Goal: Information Seeking & Learning: Learn about a topic

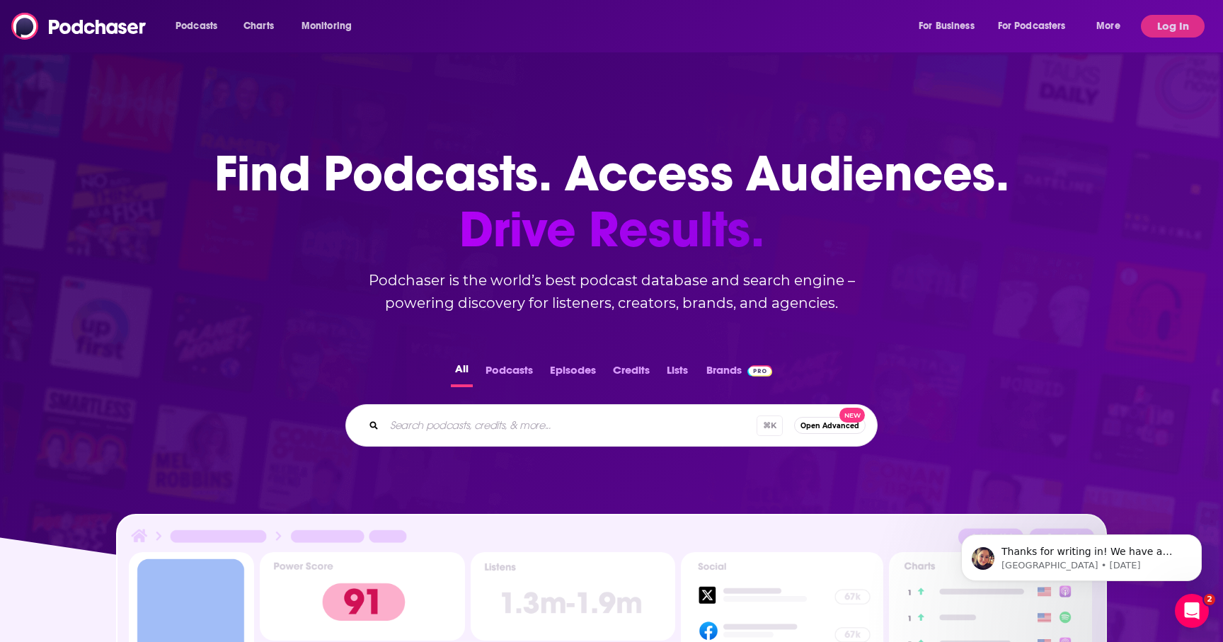
click at [550, 425] on input "Search podcasts, credits, & more..." at bounding box center [570, 425] width 372 height 23
type input "a really good cry"
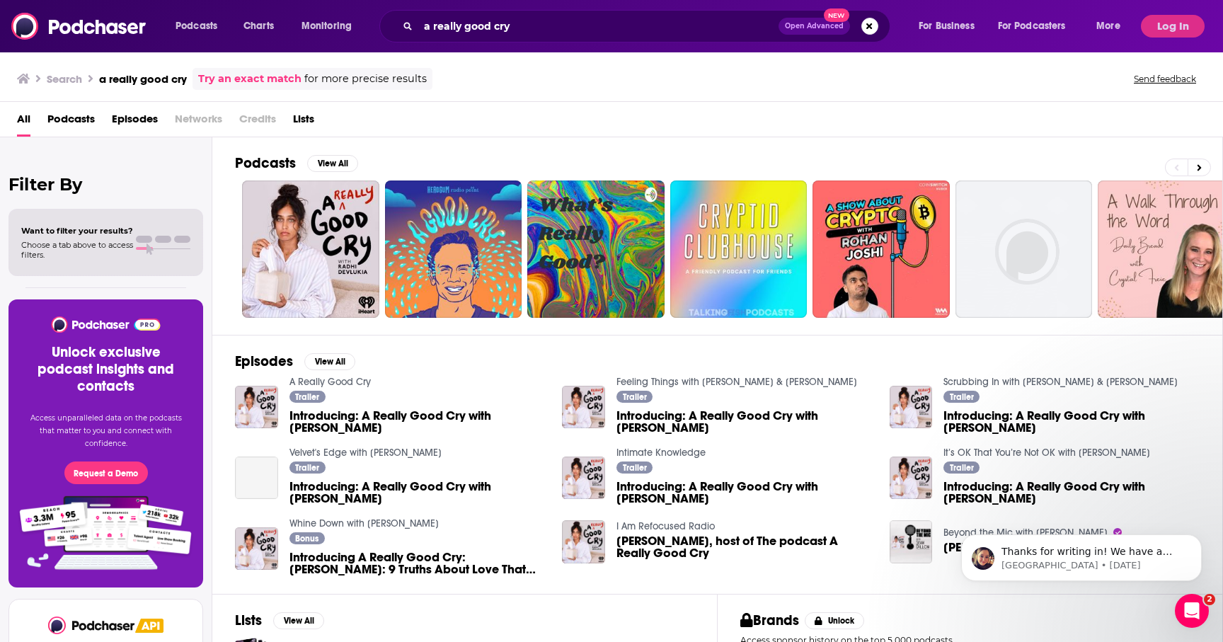
click at [353, 416] on span "Introducing: A Really Good Cry with [PERSON_NAME]" at bounding box center [417, 422] width 256 height 24
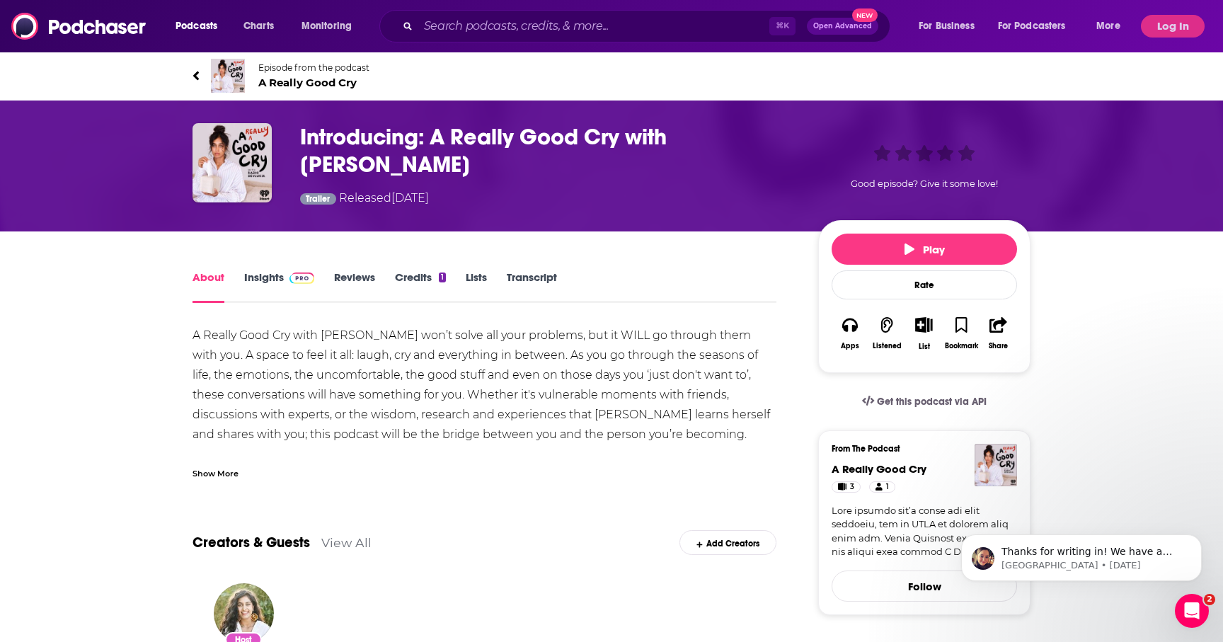
click at [210, 275] on link "About" at bounding box center [209, 286] width 32 height 33
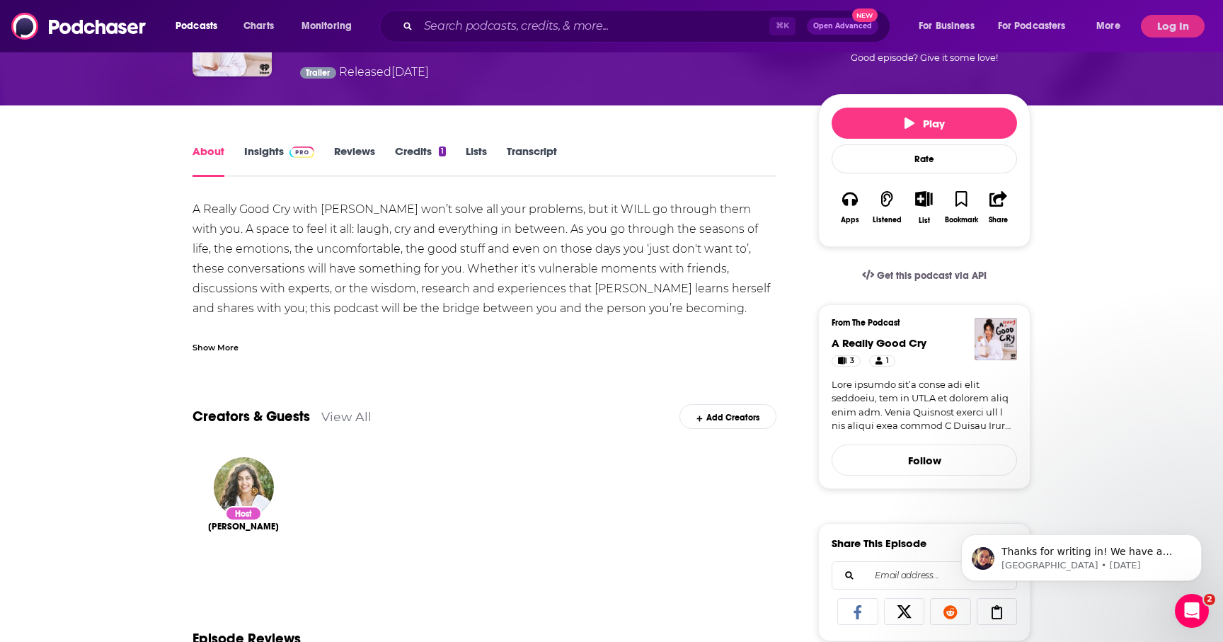
scroll to position [115, 0]
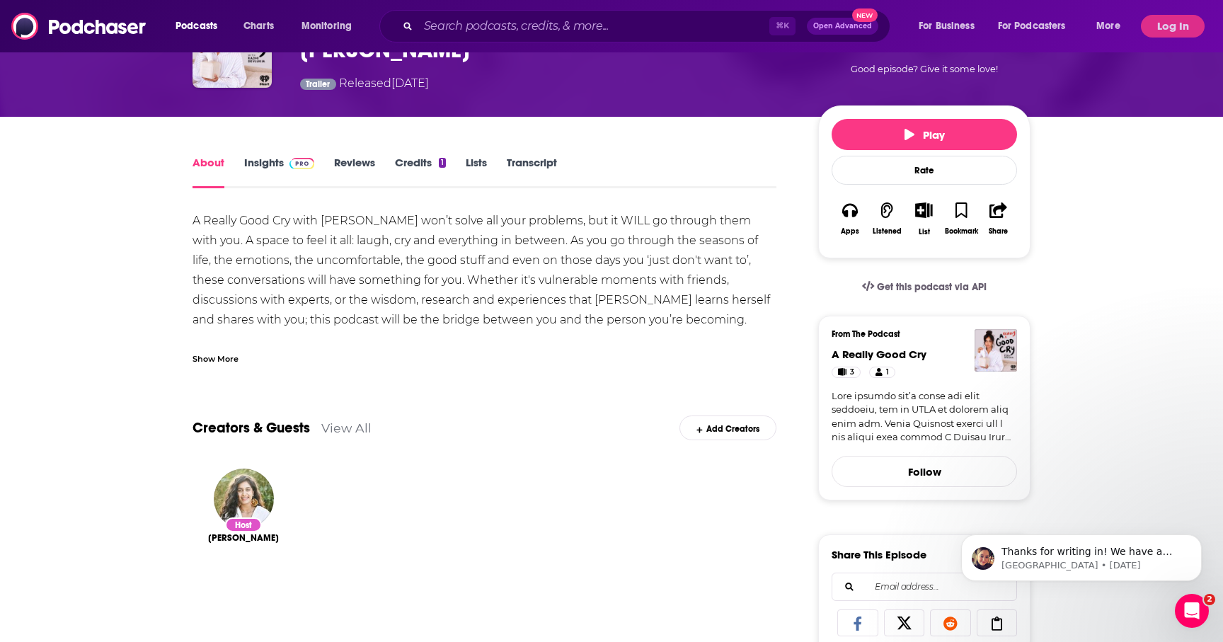
click at [266, 159] on link "Insights" at bounding box center [279, 172] width 70 height 33
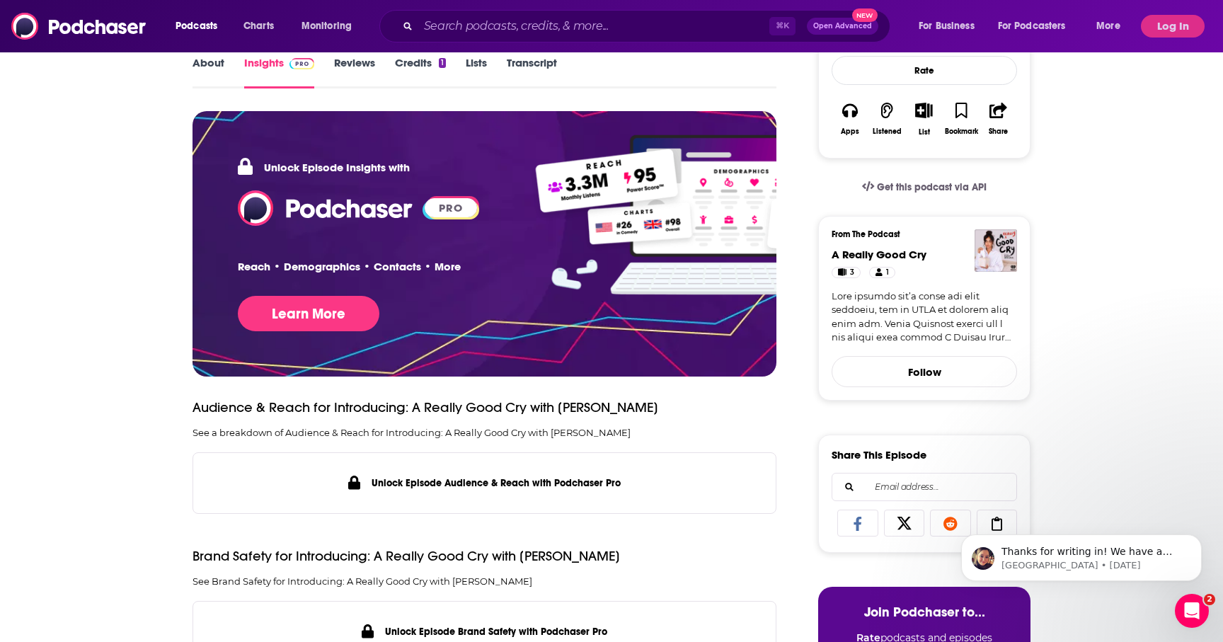
scroll to position [144, 0]
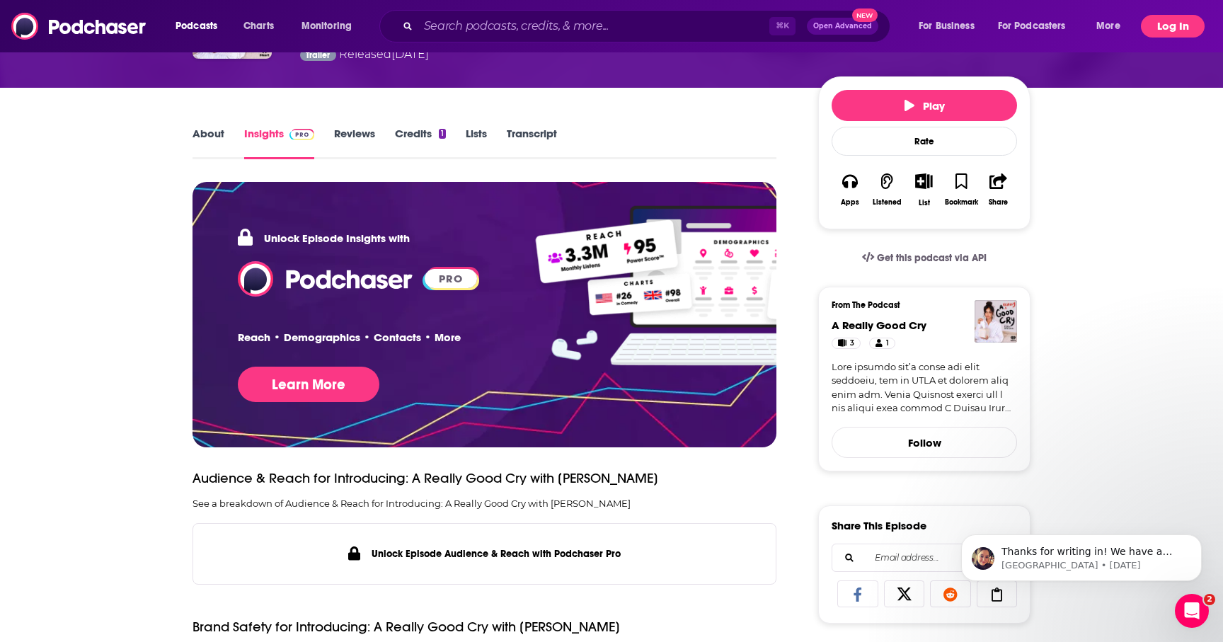
click at [1156, 29] on button "Log In" at bounding box center [1173, 26] width 64 height 23
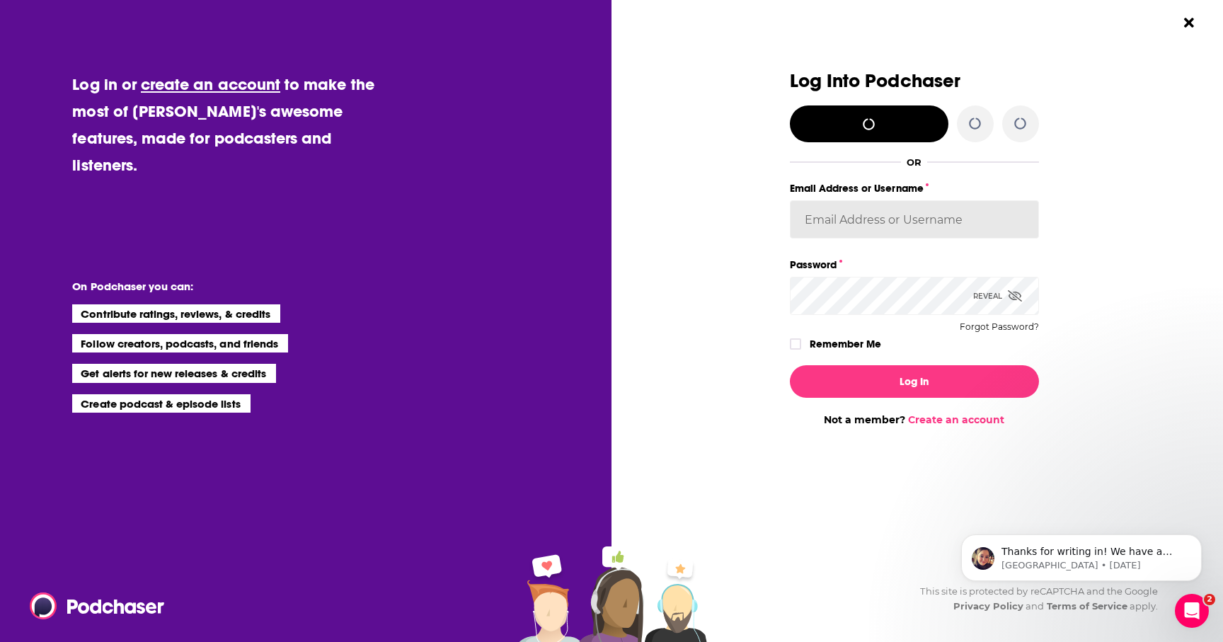
type input "[PERSON_NAME].[PERSON_NAME]"
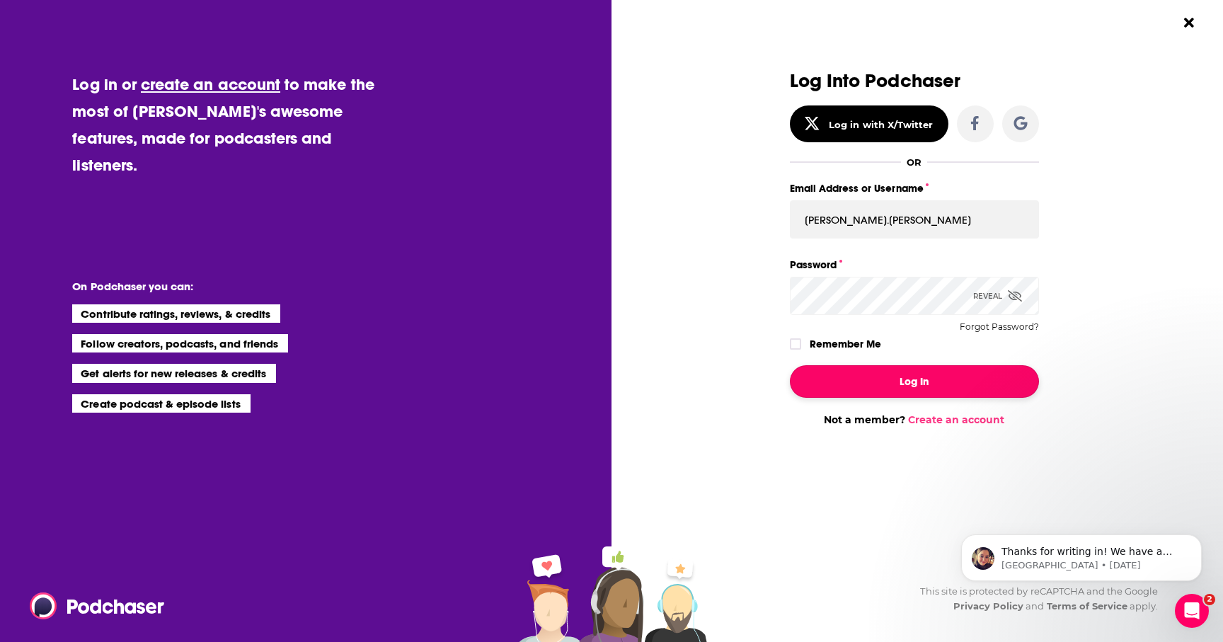
click at [870, 368] on button "Log In" at bounding box center [914, 381] width 249 height 33
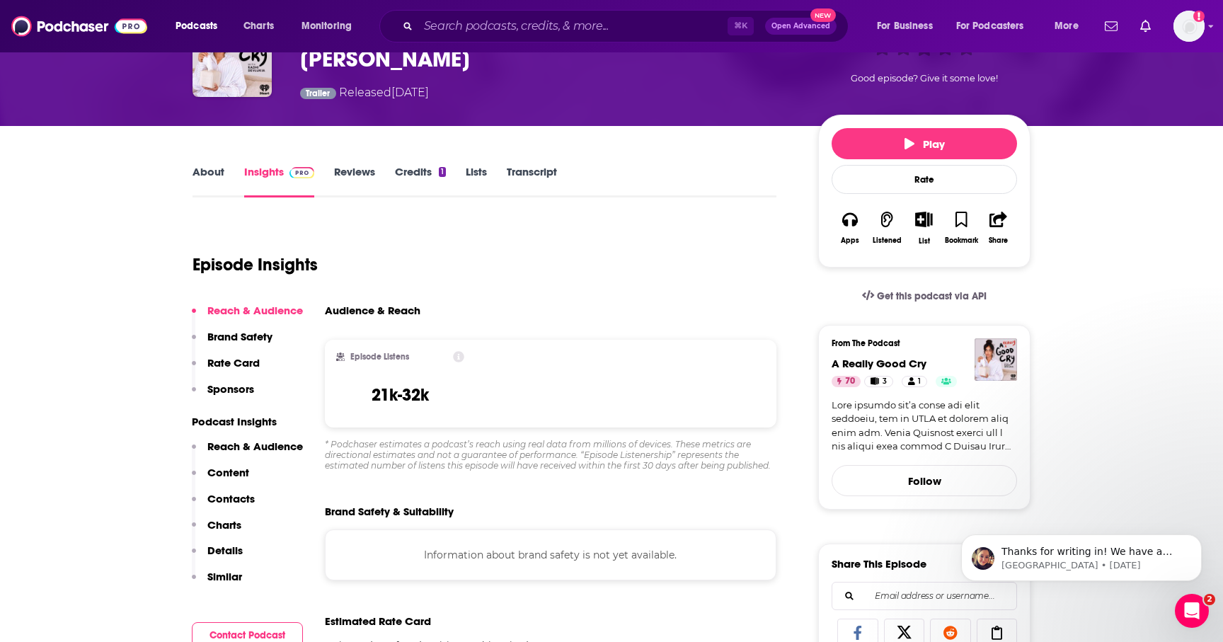
scroll to position [64, 0]
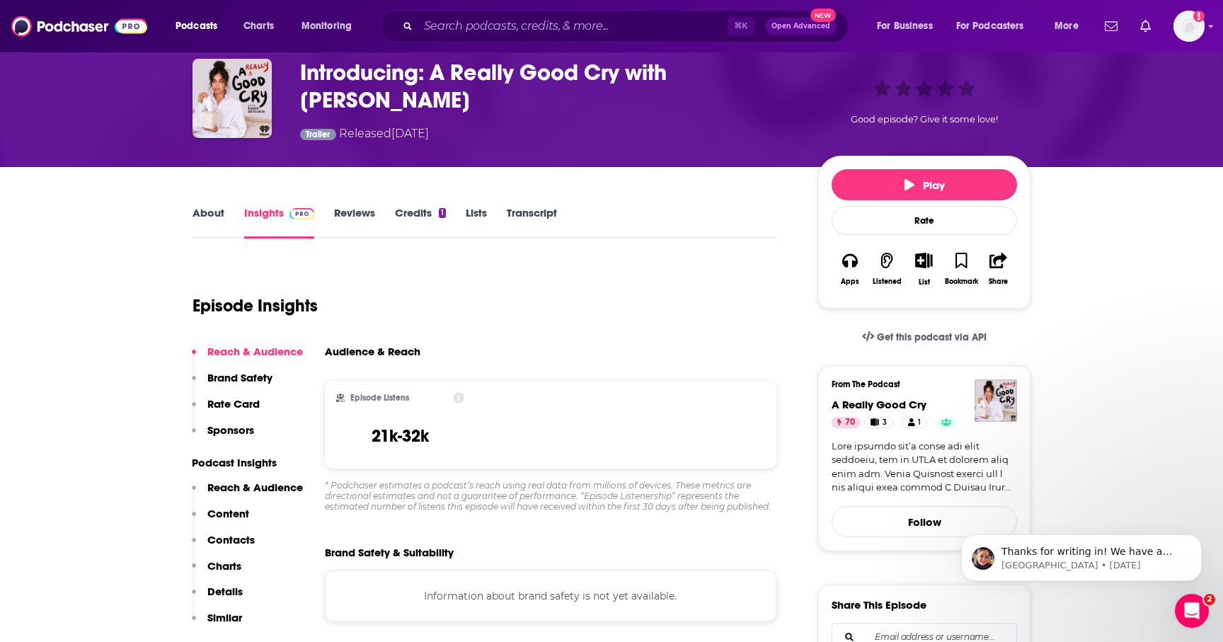
click at [212, 216] on link "About" at bounding box center [209, 222] width 32 height 33
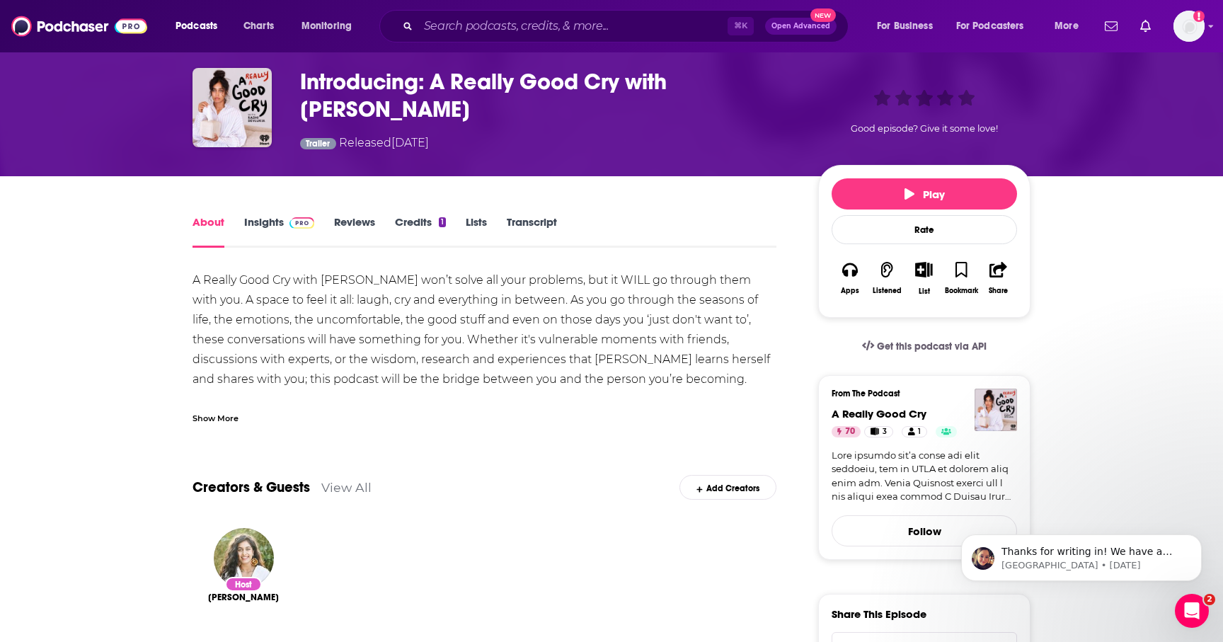
scroll to position [57, 0]
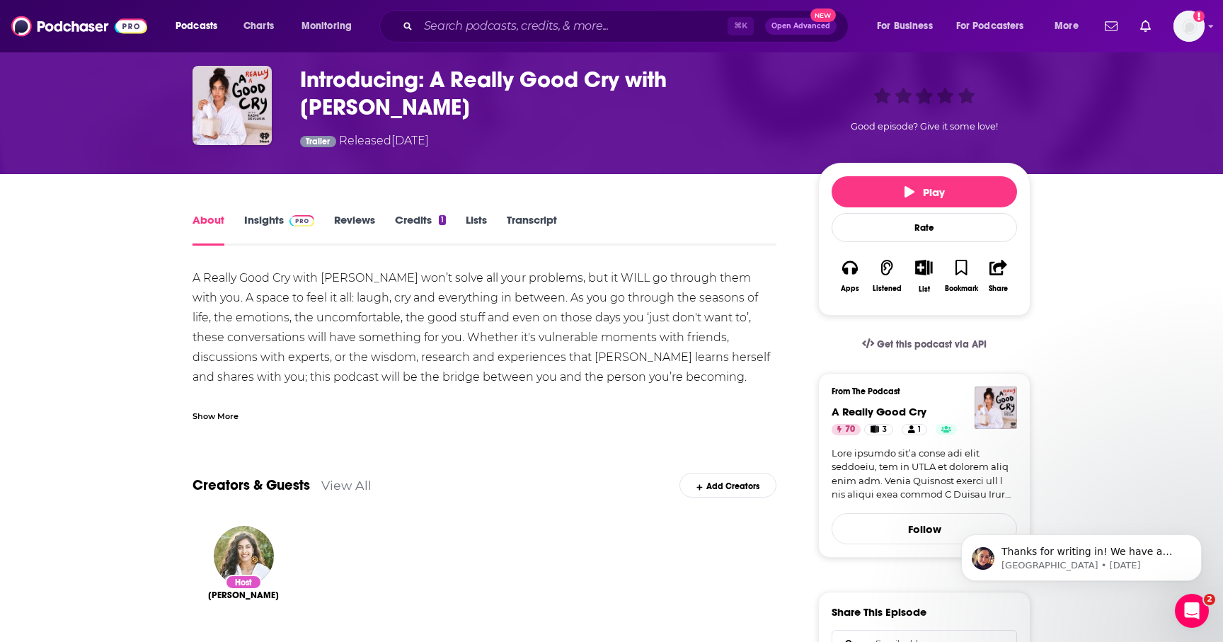
click at [258, 223] on link "Insights" at bounding box center [279, 229] width 70 height 33
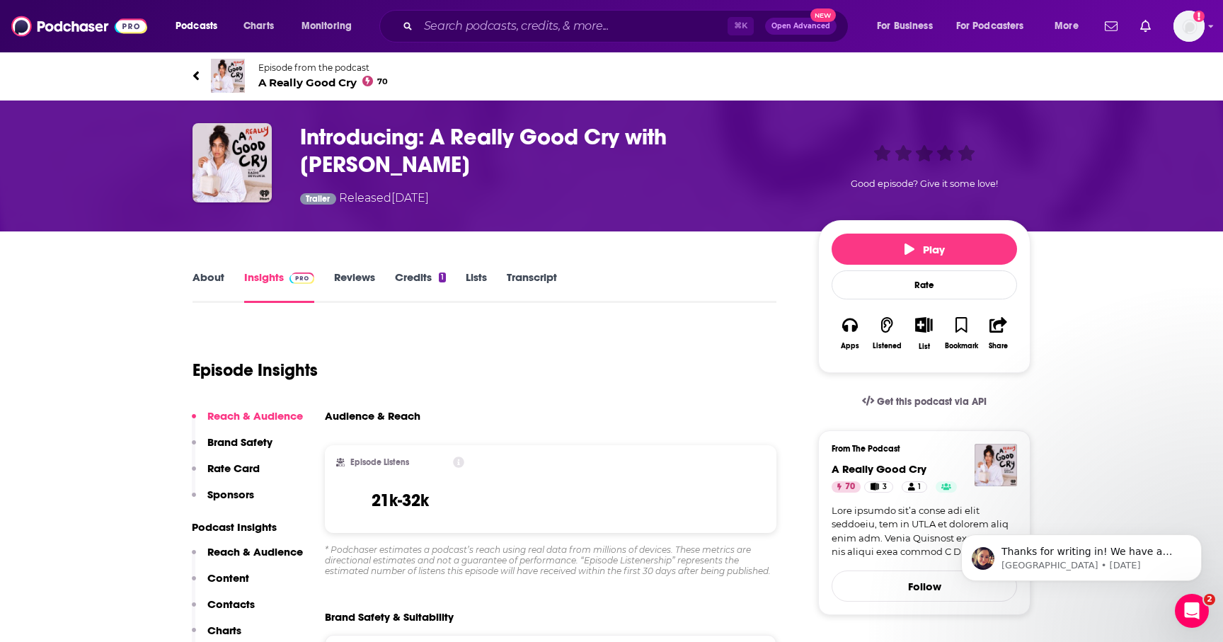
click at [371, 139] on h3 "Introducing: A Really Good Cry with [PERSON_NAME]" at bounding box center [547, 150] width 495 height 55
click at [340, 162] on h3 "Introducing: A Really Good Cry with [PERSON_NAME]" at bounding box center [547, 150] width 495 height 55
click at [317, 84] on span "A Really Good Cry 70" at bounding box center [323, 82] width 130 height 13
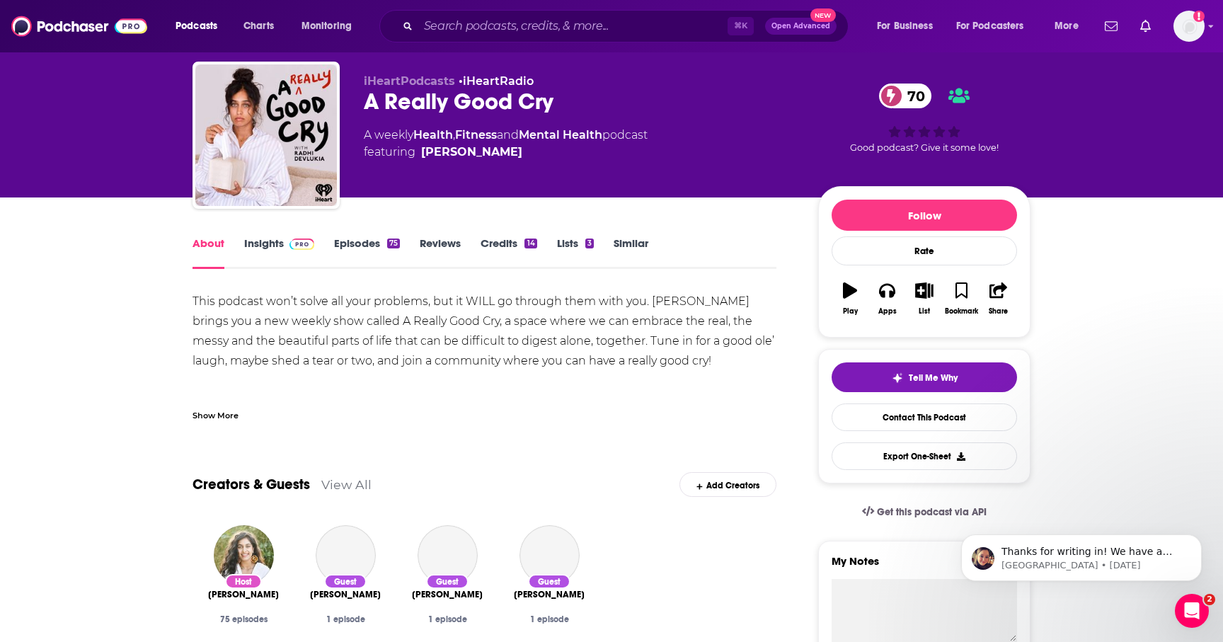
scroll to position [47, 0]
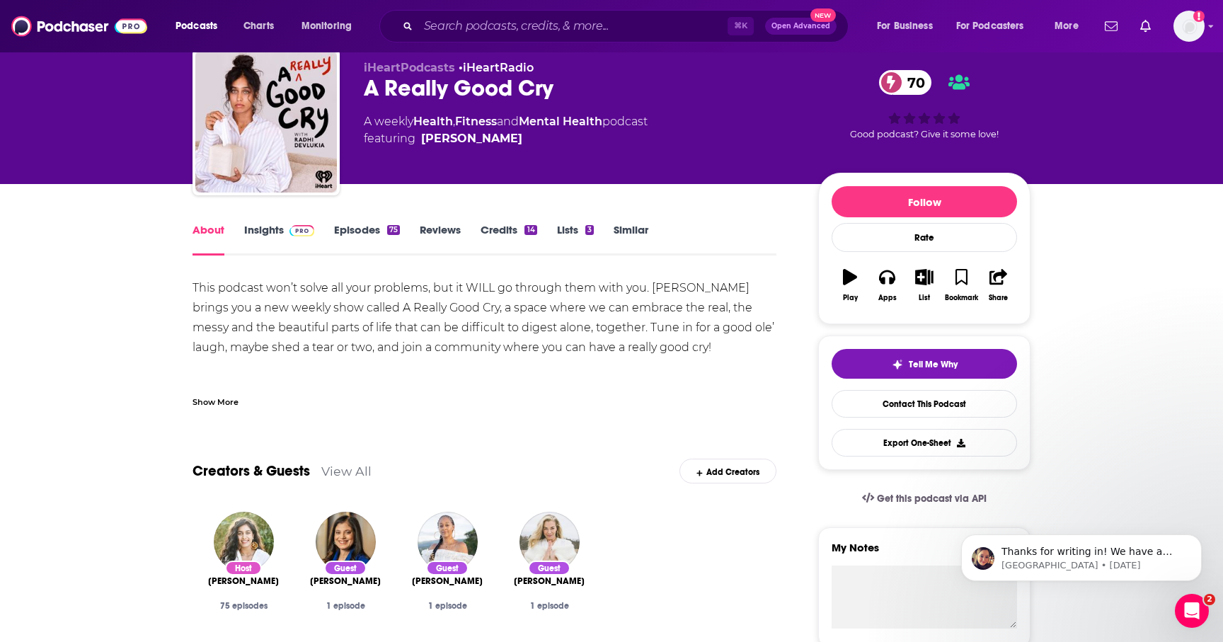
click at [275, 225] on link "Insights" at bounding box center [279, 239] width 70 height 33
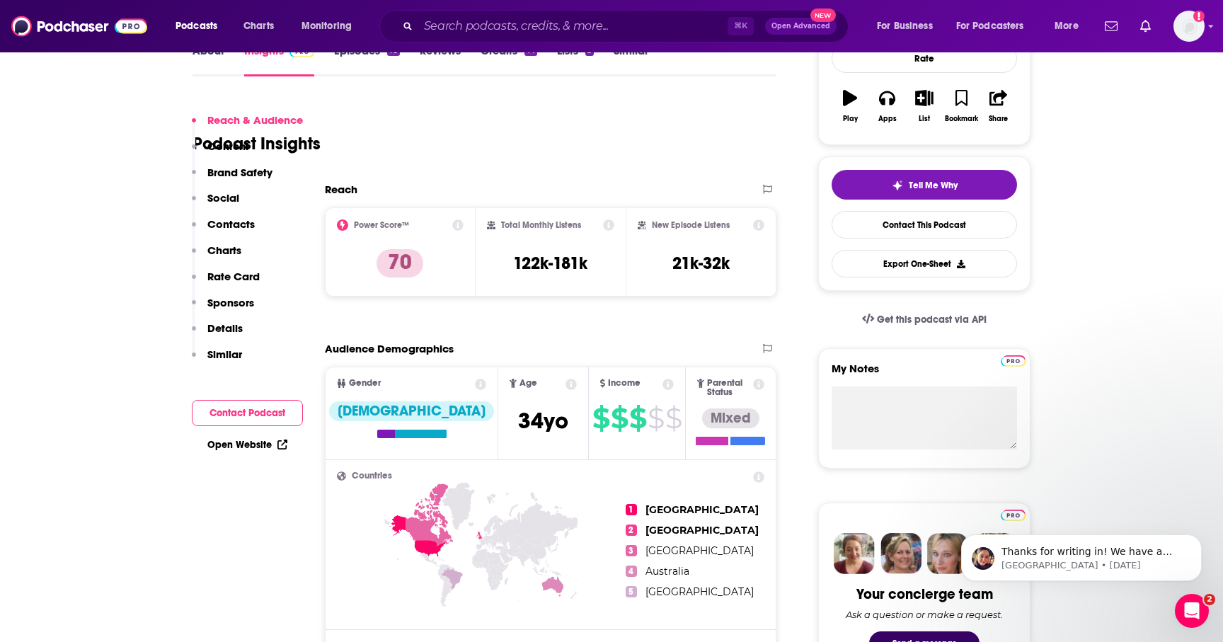
scroll to position [127, 0]
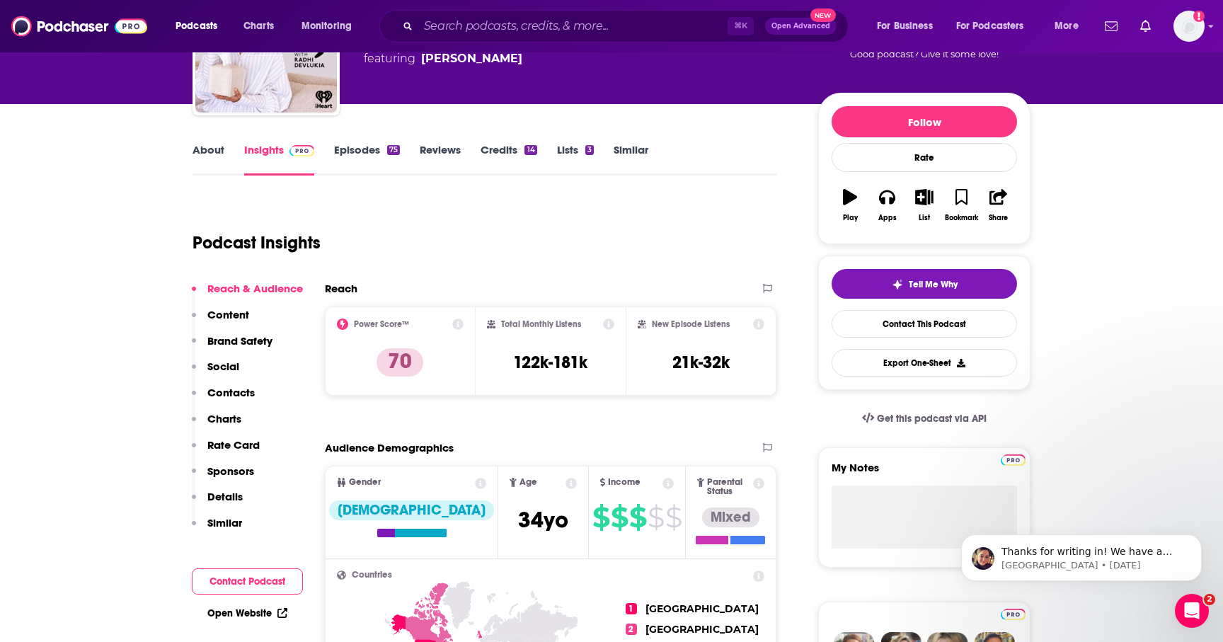
click at [233, 347] on p "Brand Safety" at bounding box center [239, 340] width 65 height 13
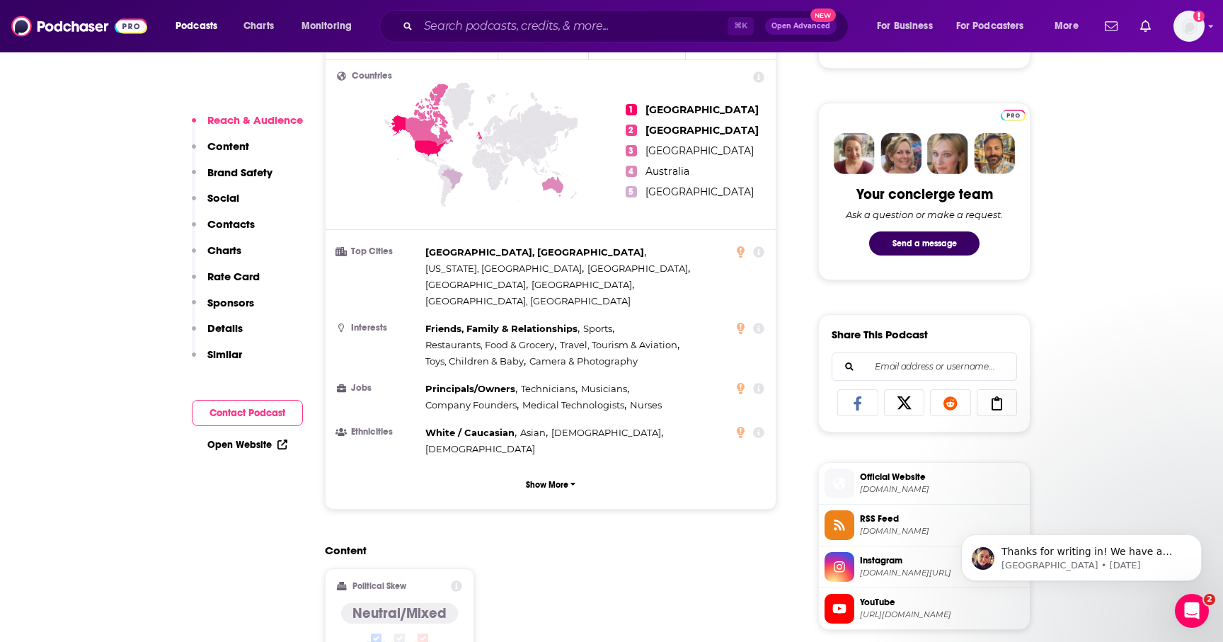
scroll to position [633, 0]
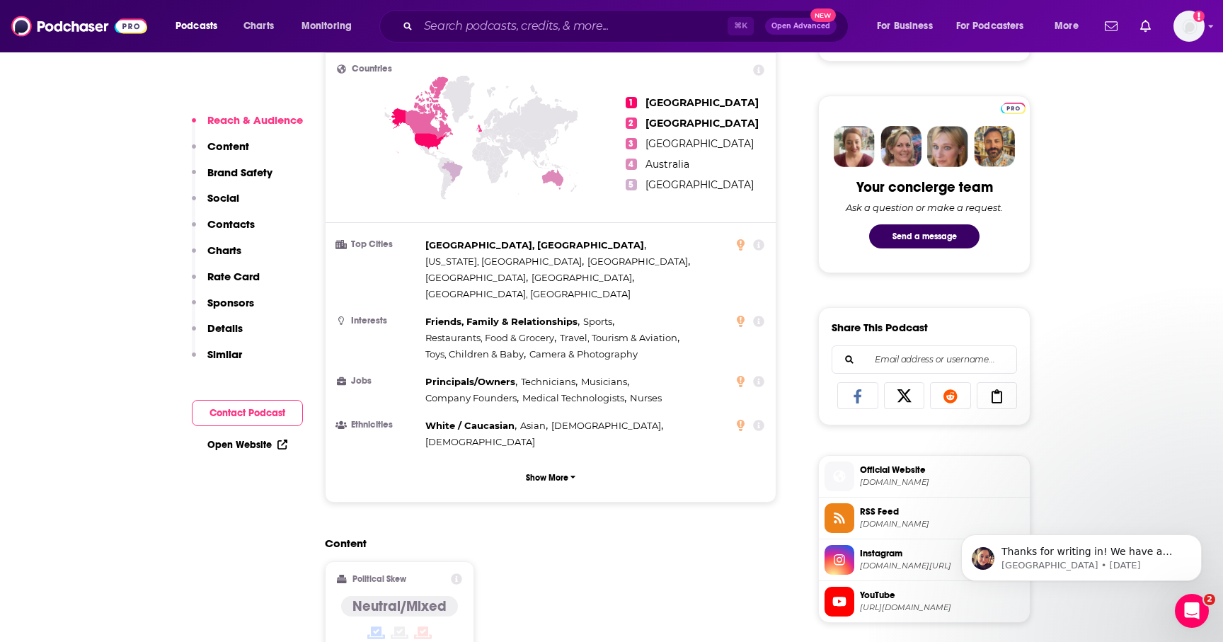
click at [522, 316] on span "Friends, Family & Relationships" at bounding box center [501, 321] width 152 height 11
